Goal: Task Accomplishment & Management: Use online tool/utility

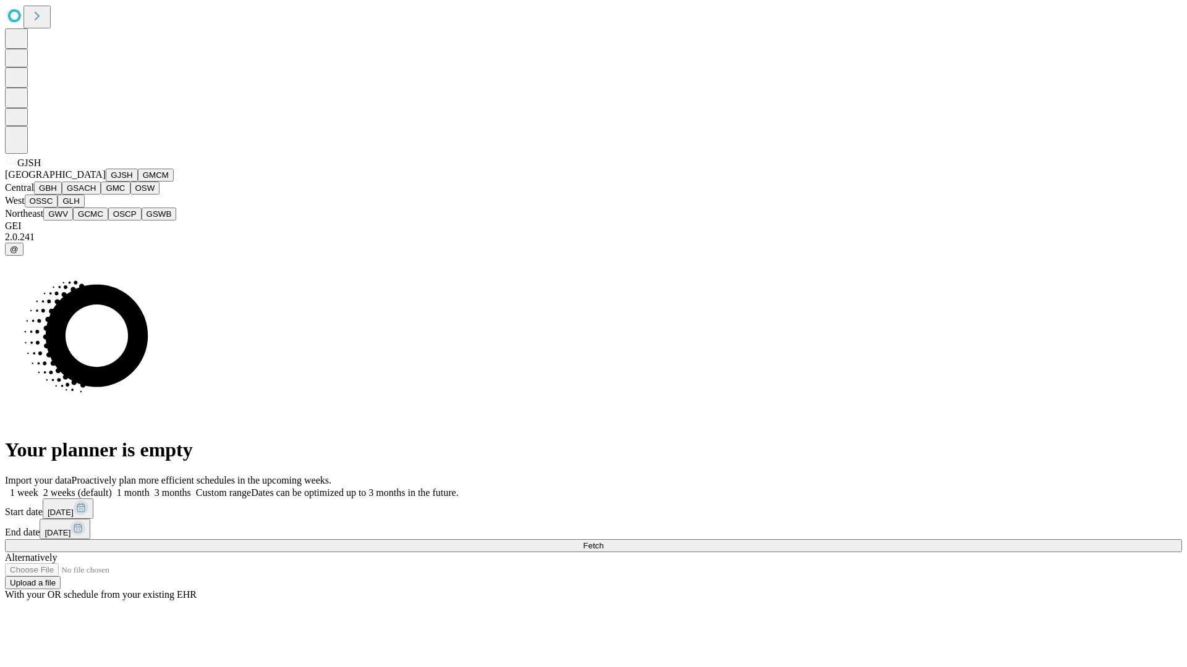
click at [106, 182] on button "GJSH" at bounding box center [122, 175] width 32 height 13
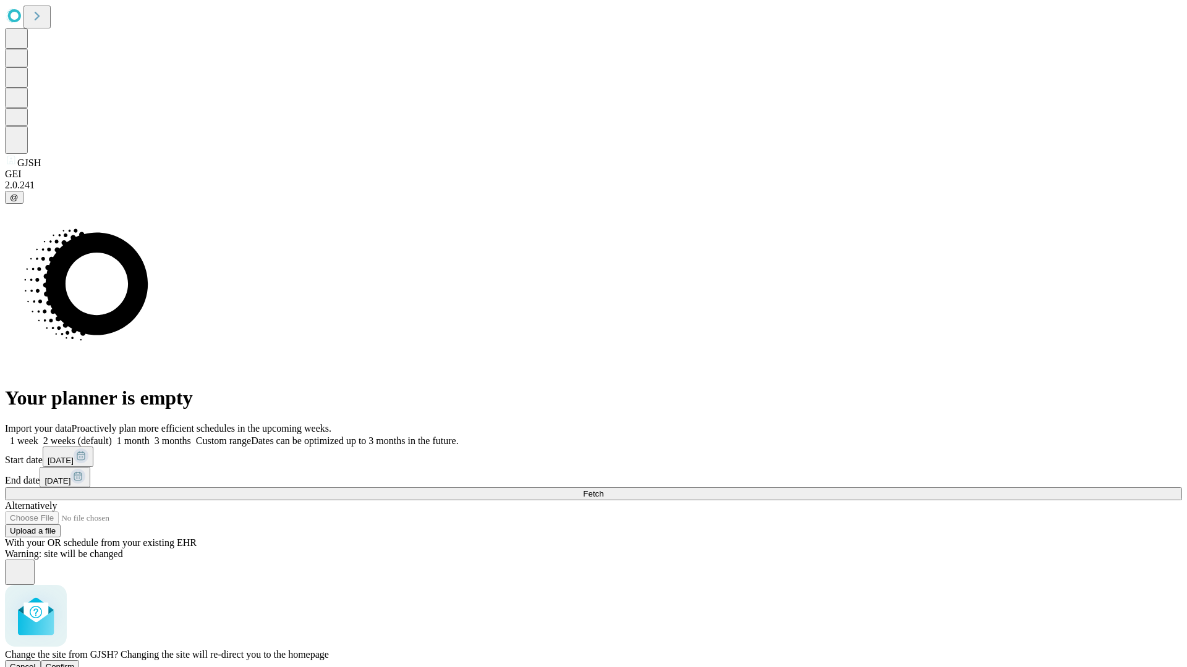
click at [75, 662] on span "Confirm" at bounding box center [60, 666] width 29 height 9
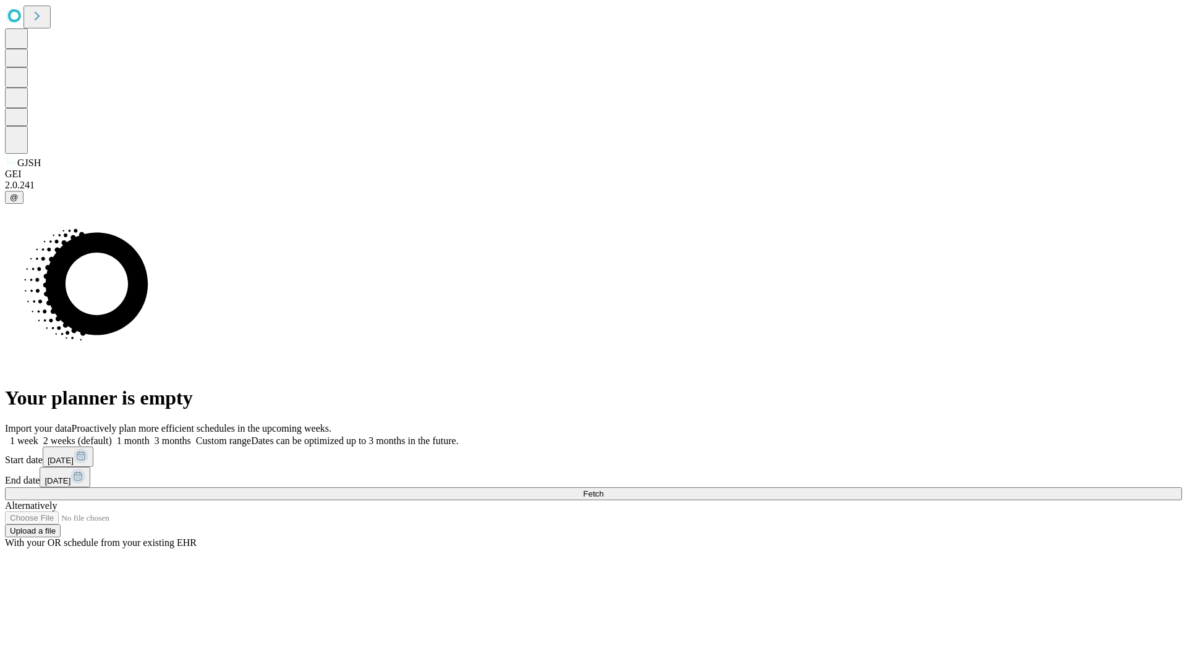
click at [150, 436] on label "1 month" at bounding box center [131, 441] width 38 height 11
click at [603, 489] on span "Fetch" at bounding box center [593, 493] width 20 height 9
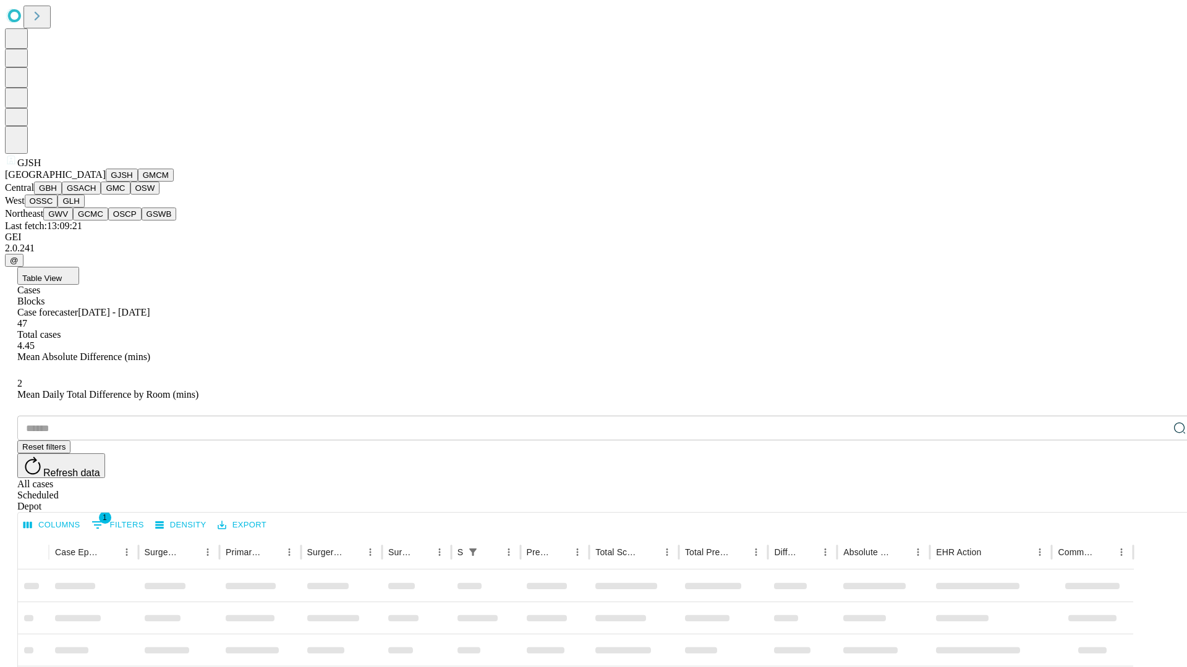
click at [138, 182] on button "GMCM" at bounding box center [156, 175] width 36 height 13
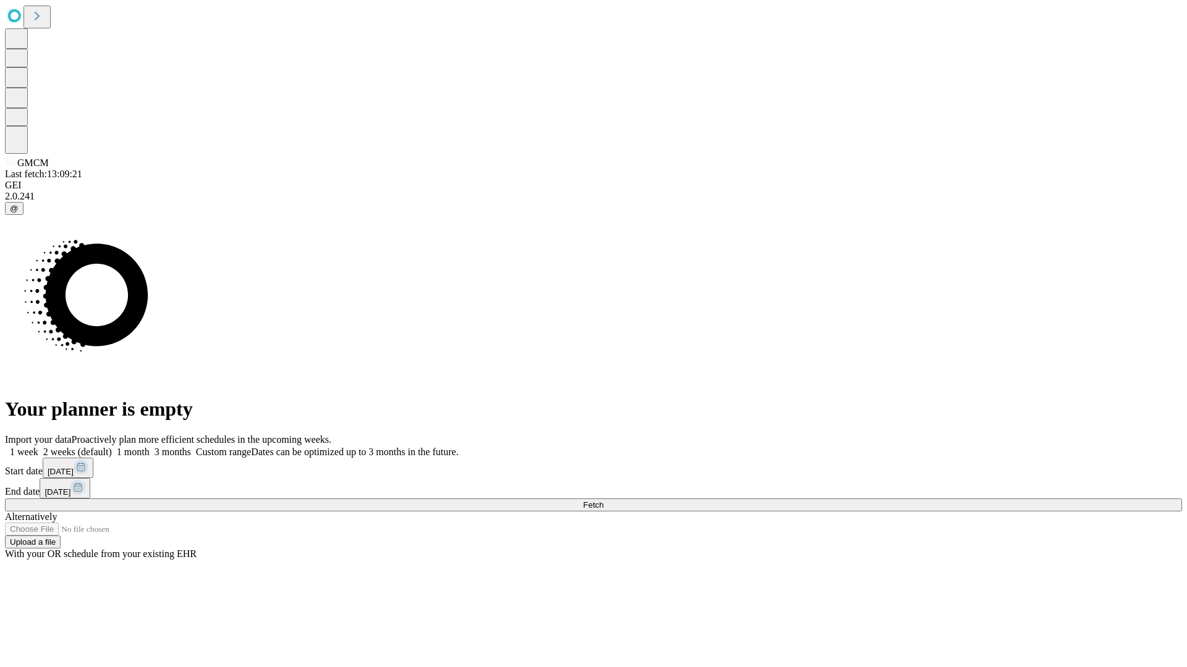
click at [150, 447] on label "1 month" at bounding box center [131, 452] width 38 height 11
click at [603, 501] on span "Fetch" at bounding box center [593, 505] width 20 height 9
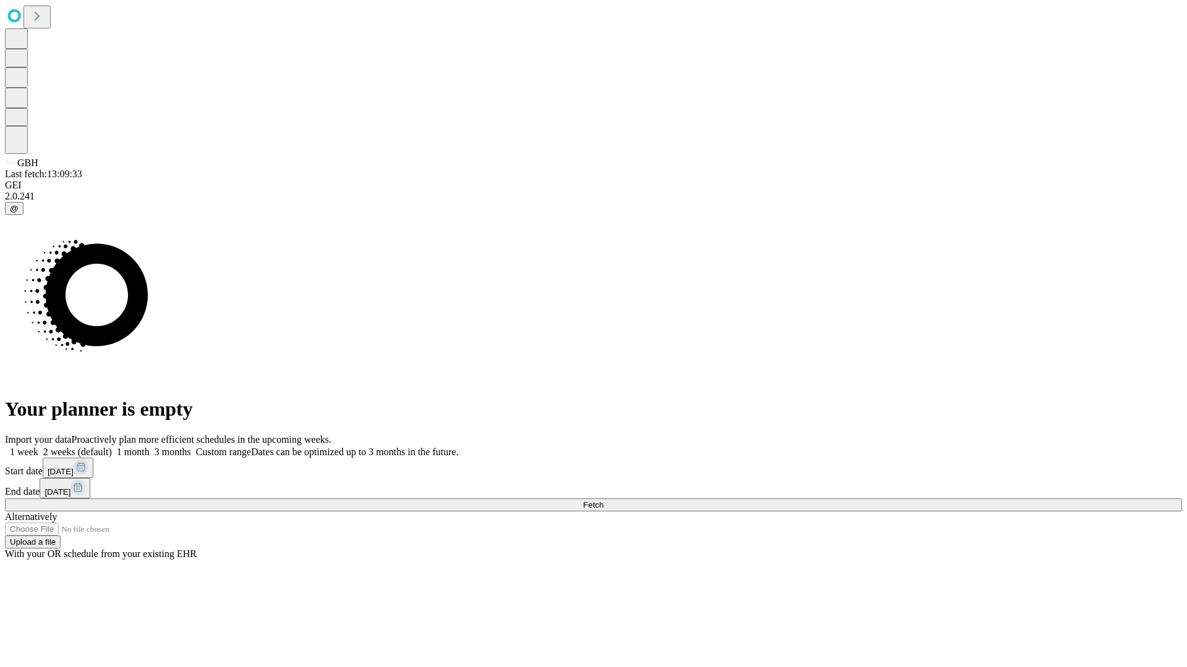
click at [150, 447] on label "1 month" at bounding box center [131, 452] width 38 height 11
click at [603, 501] on span "Fetch" at bounding box center [593, 505] width 20 height 9
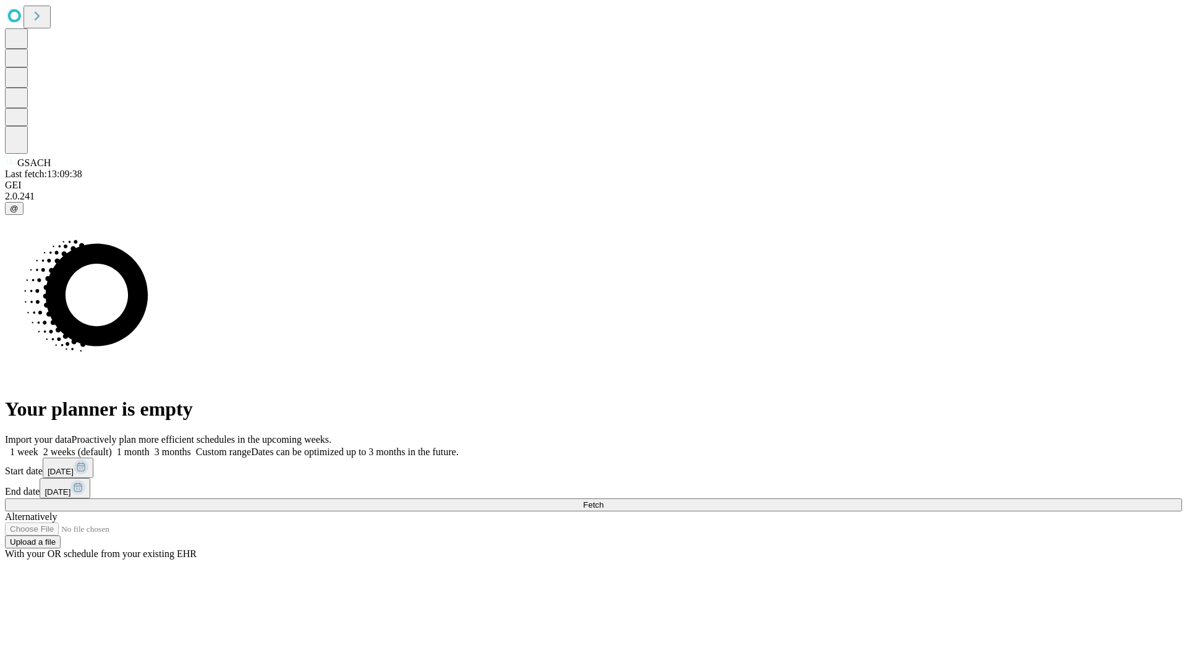
click at [150, 447] on label "1 month" at bounding box center [131, 452] width 38 height 11
click at [603, 501] on span "Fetch" at bounding box center [593, 505] width 20 height 9
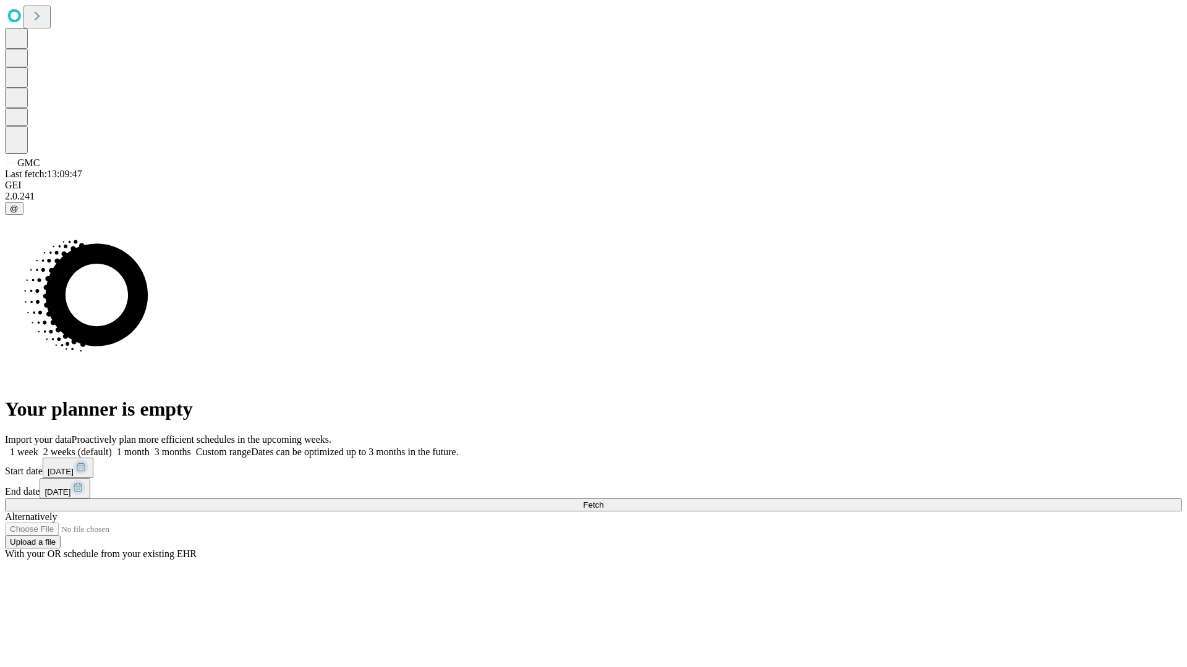
click at [150, 447] on label "1 month" at bounding box center [131, 452] width 38 height 11
click at [603, 501] on span "Fetch" at bounding box center [593, 505] width 20 height 9
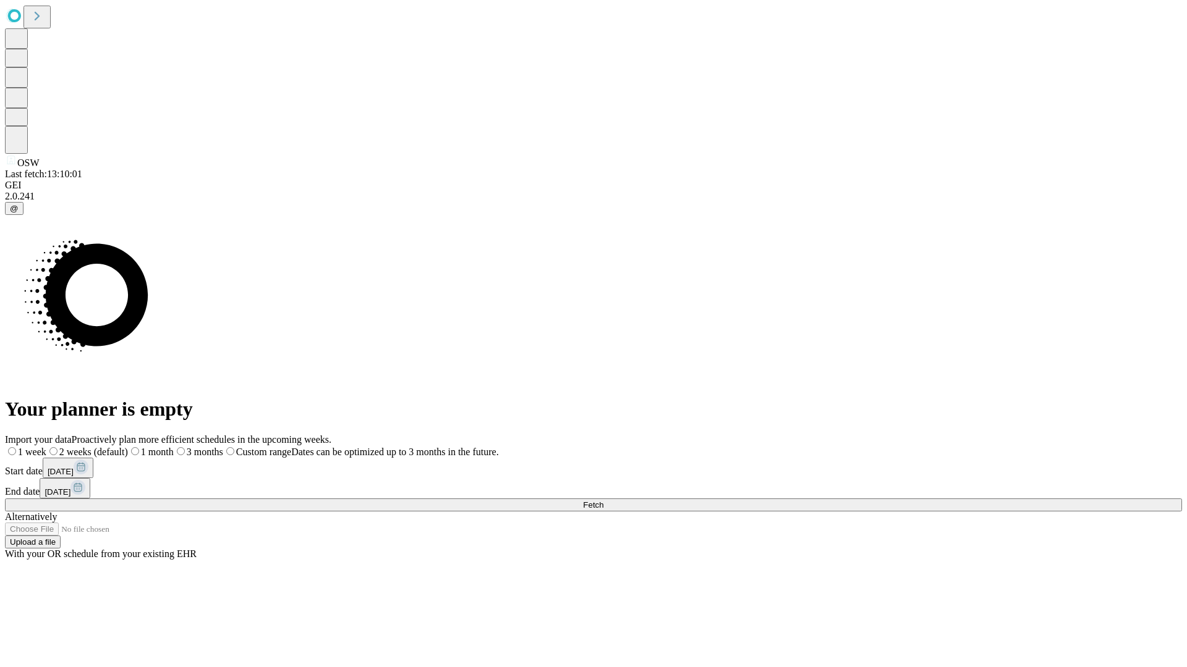
click at [174, 447] on label "1 month" at bounding box center [151, 452] width 46 height 11
click at [603, 501] on span "Fetch" at bounding box center [593, 505] width 20 height 9
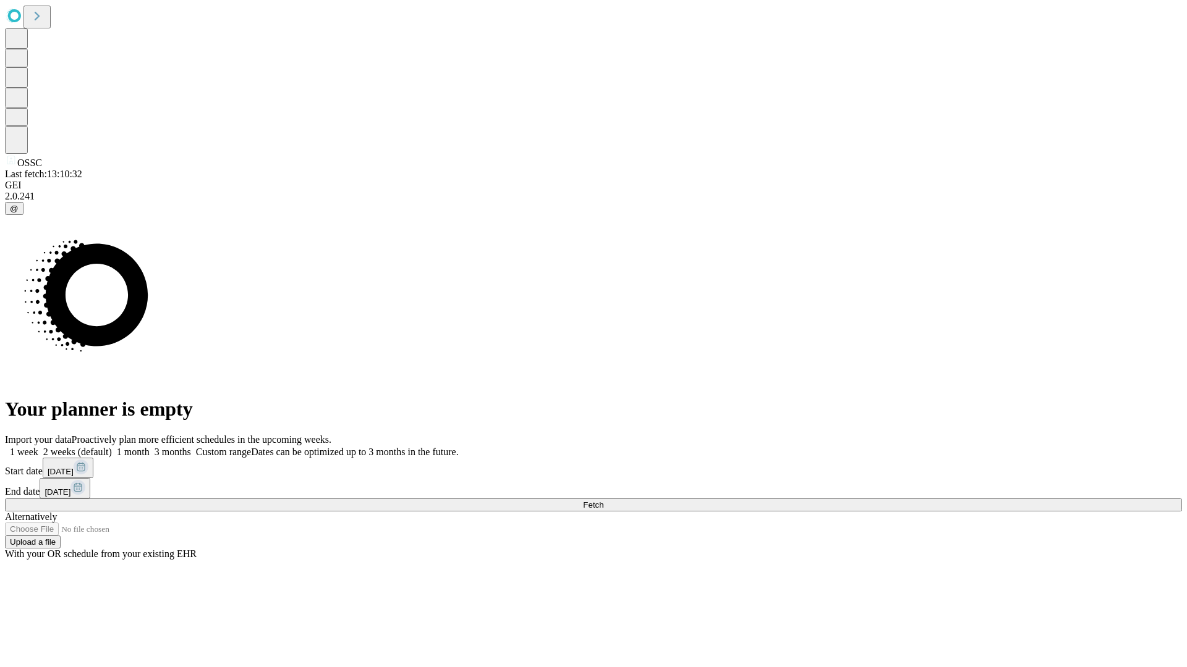
click at [150, 447] on label "1 month" at bounding box center [131, 452] width 38 height 11
click at [603, 501] on span "Fetch" at bounding box center [593, 505] width 20 height 9
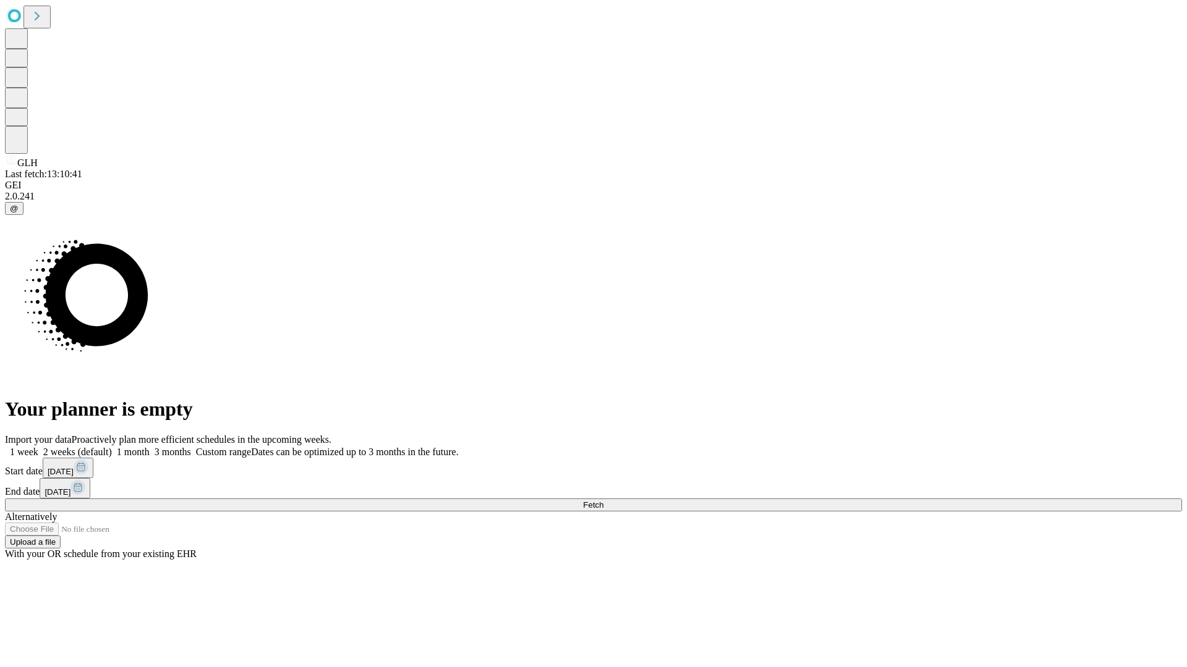
click at [150, 447] on label "1 month" at bounding box center [131, 452] width 38 height 11
click at [603, 501] on span "Fetch" at bounding box center [593, 505] width 20 height 9
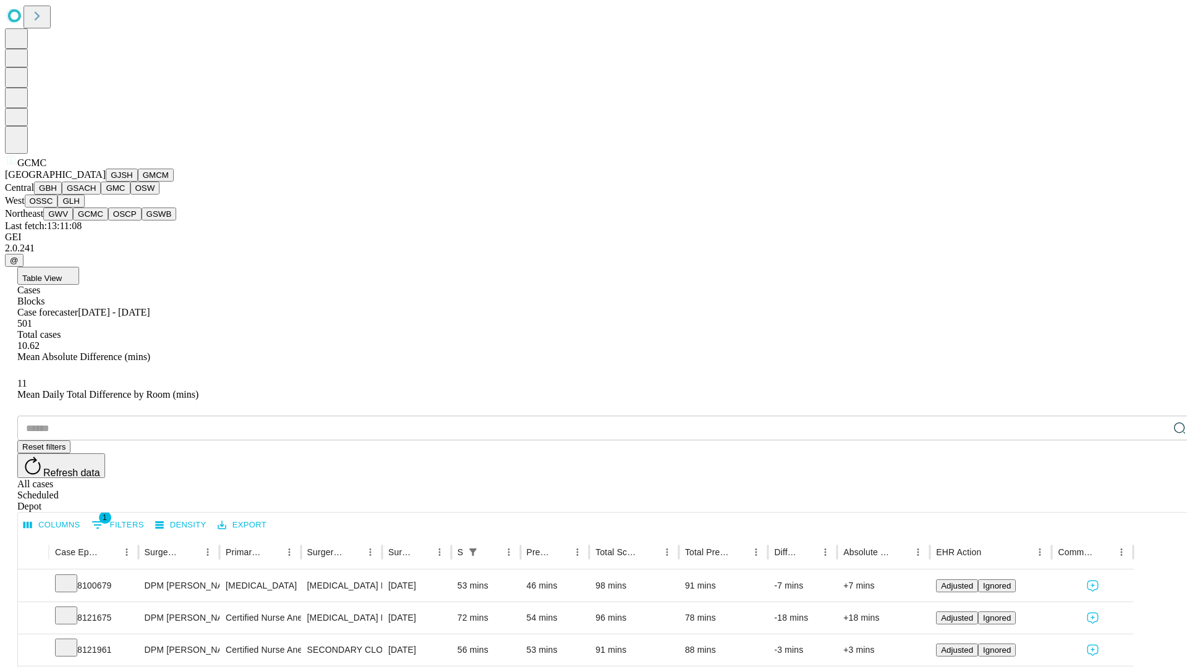
click at [108, 221] on button "OSCP" at bounding box center [124, 214] width 33 height 13
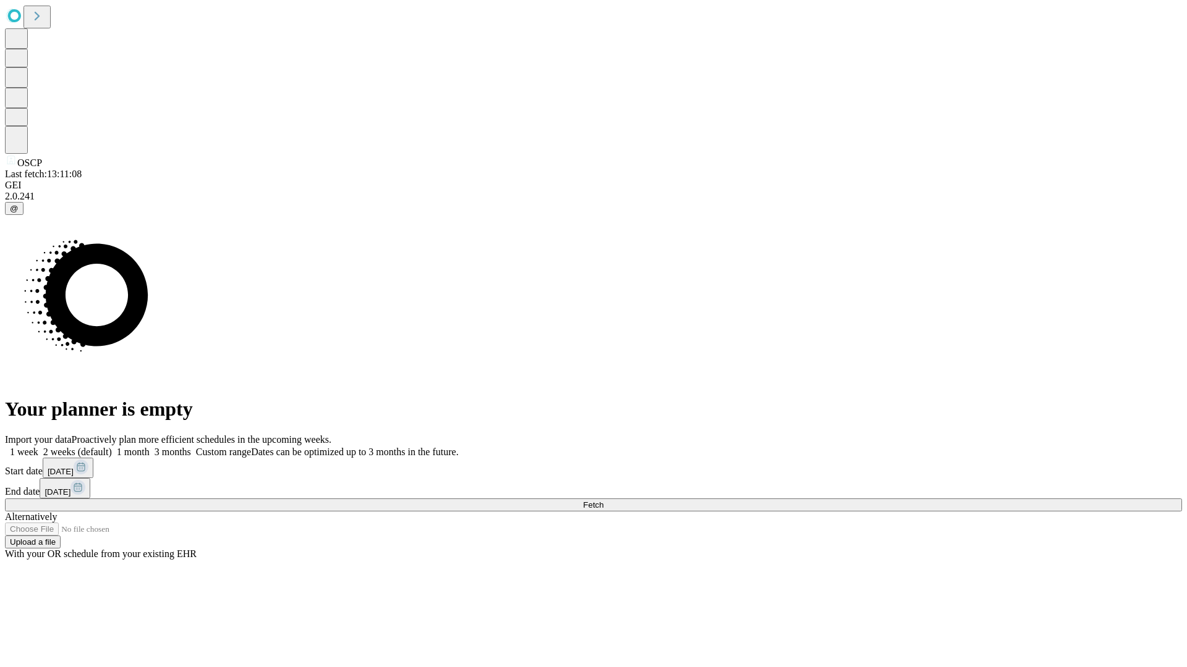
click at [150, 447] on label "1 month" at bounding box center [131, 452] width 38 height 11
click at [603, 501] on span "Fetch" at bounding box center [593, 505] width 20 height 9
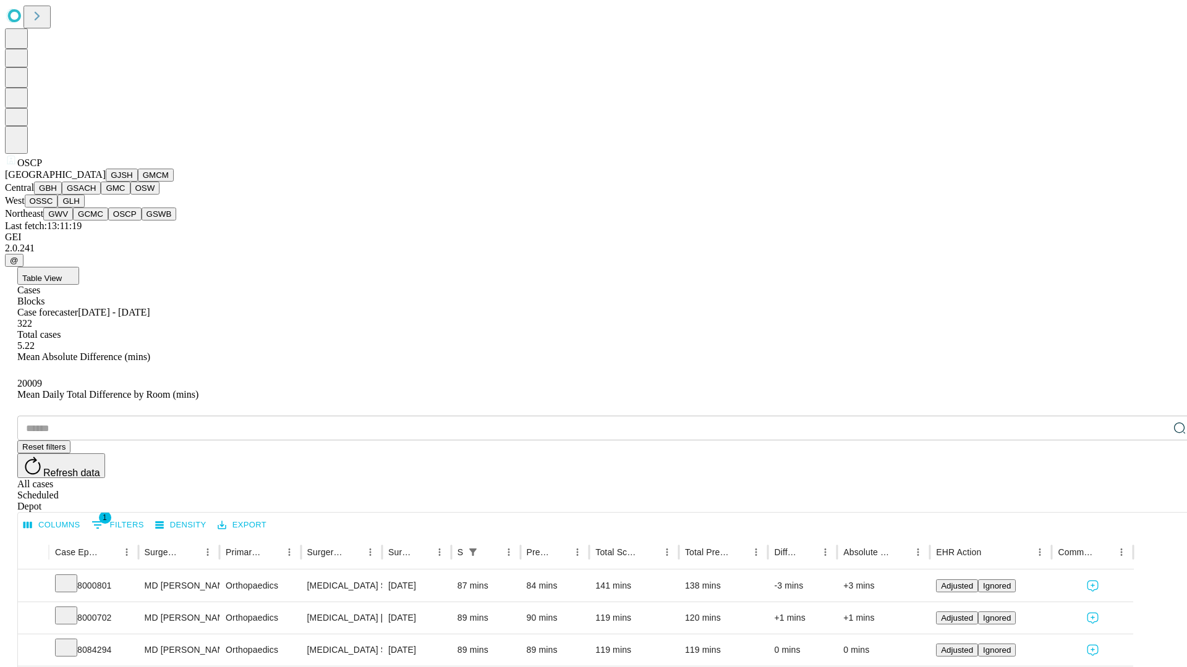
click at [142, 221] on button "GSWB" at bounding box center [159, 214] width 35 height 13
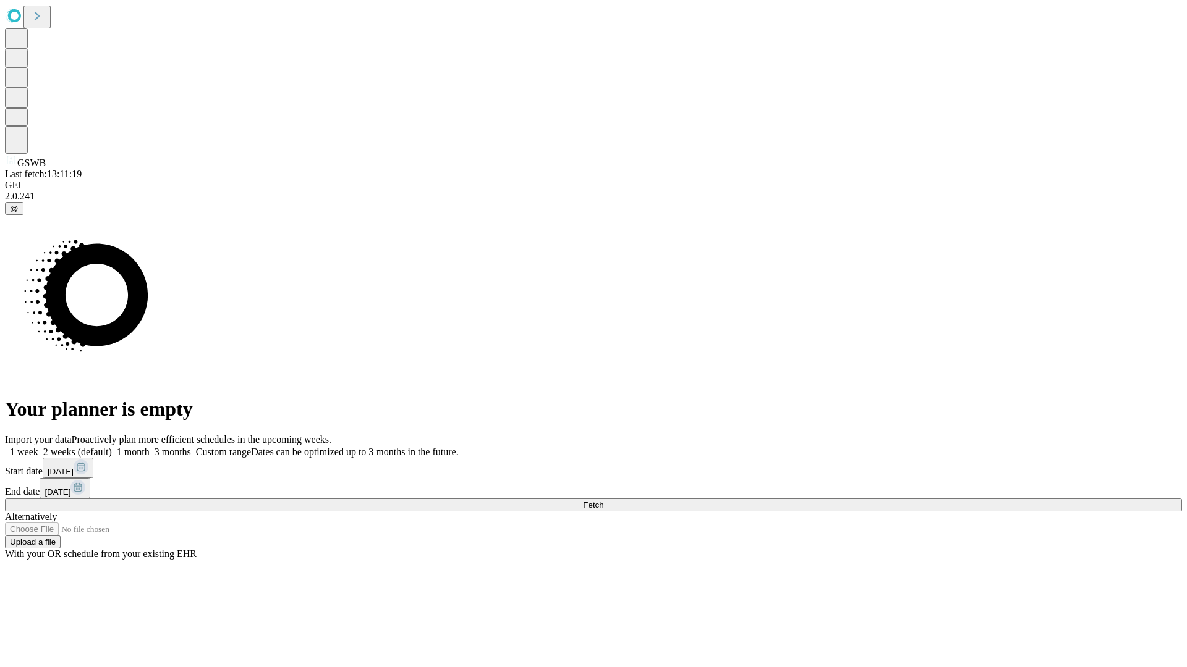
click at [150, 447] on label "1 month" at bounding box center [131, 452] width 38 height 11
click at [603, 501] on span "Fetch" at bounding box center [593, 505] width 20 height 9
